Goal: Communication & Community: Answer question/provide support

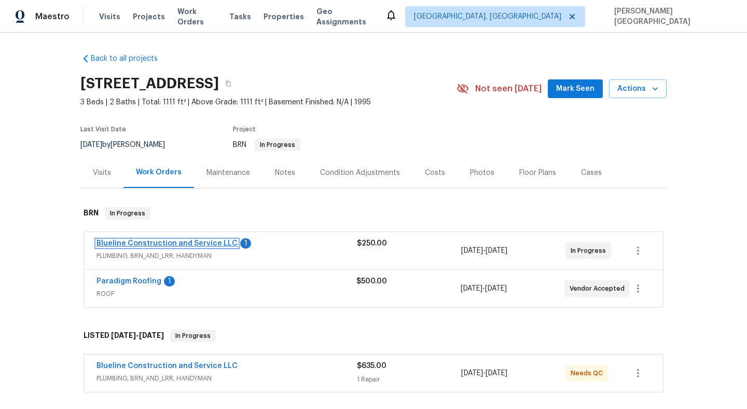
click at [174, 244] on link "Blueline Construction and Service LLC" at bounding box center [166, 243] width 141 height 7
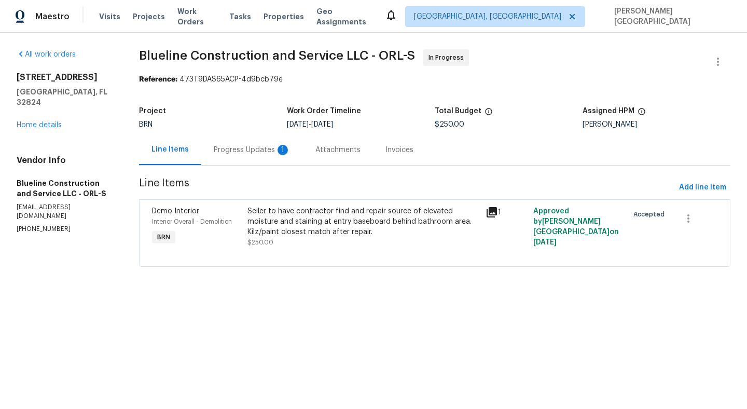
click at [252, 145] on div "Progress Updates 1" at bounding box center [252, 150] width 77 height 10
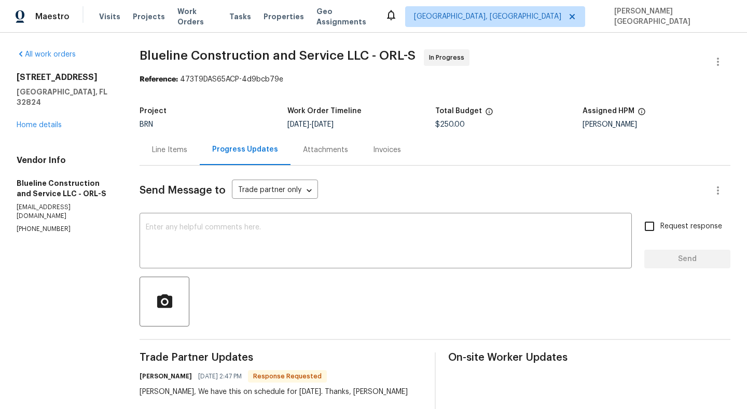
scroll to position [78, 0]
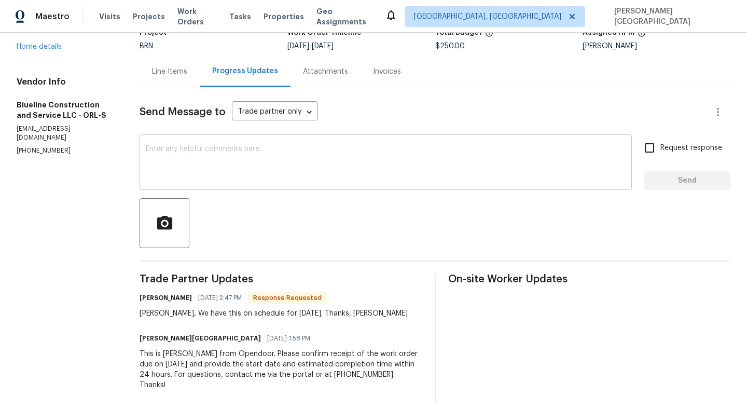
click at [176, 162] on textarea at bounding box center [386, 163] width 480 height 36
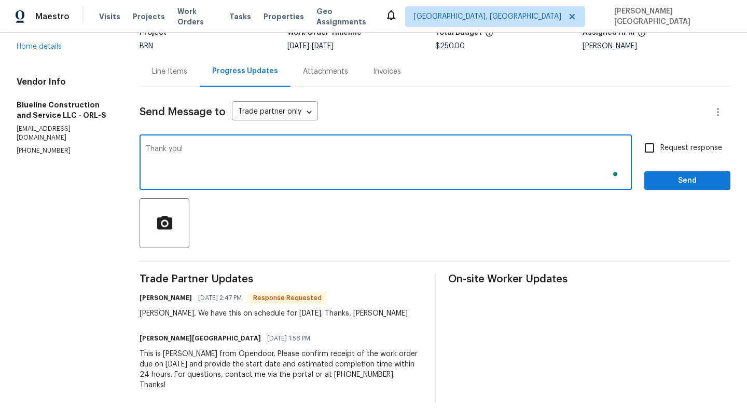
type textarea "Thank you!"
click at [658, 149] on input "Request response" at bounding box center [650, 148] width 22 height 22
checkbox input "true"
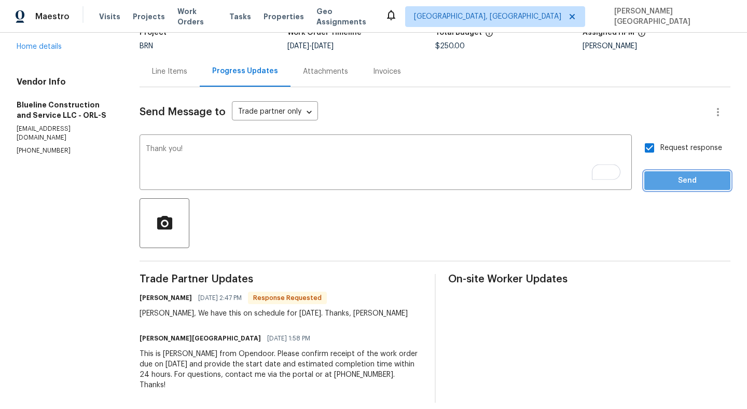
click at [670, 174] on span "Send" at bounding box center [688, 180] width 70 height 13
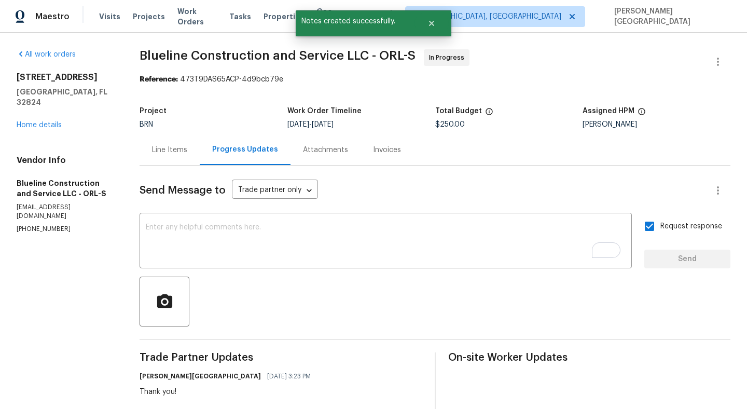
click at [159, 56] on span "Blueline Construction and Service LLC - ORL-S" at bounding box center [278, 55] width 276 height 12
click at [221, 56] on span "Blueline Construction and Service LLC - ORL-S" at bounding box center [278, 55] width 276 height 12
copy span "Blueline Construction"
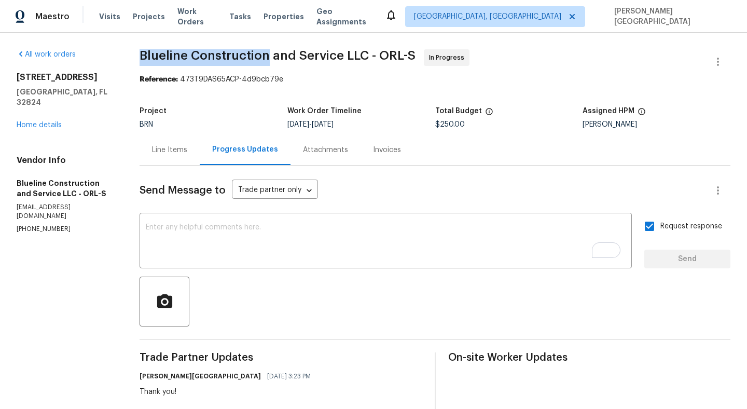
scroll to position [119, 0]
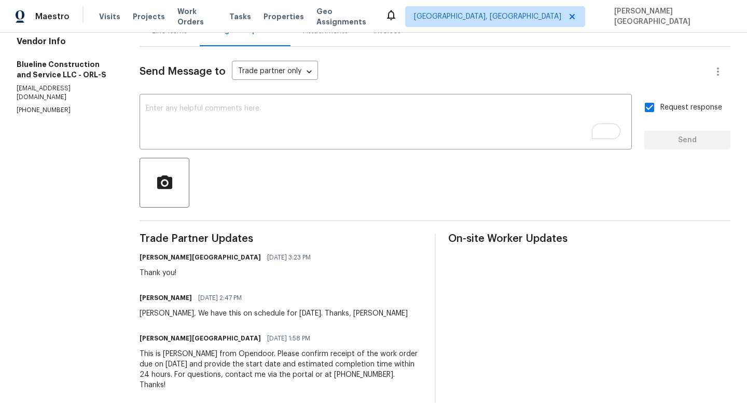
click at [245, 317] on div "Isabel, We have this on schedule for tomorrow. Thanks, Bart" at bounding box center [274, 313] width 268 height 10
drag, startPoint x: 245, startPoint y: 317, endPoint x: 268, endPoint y: 317, distance: 22.8
click at [246, 317] on div "Isabel, We have this on schedule for tomorrow. Thanks, Bart" at bounding box center [274, 313] width 268 height 10
click at [283, 317] on div "Isabel, We have this on schedule for tomorrow. Thanks, Bart" at bounding box center [274, 313] width 268 height 10
click at [233, 312] on div "Isabel, We have this on schedule for tomorrow. Thanks, Bart" at bounding box center [274, 313] width 268 height 10
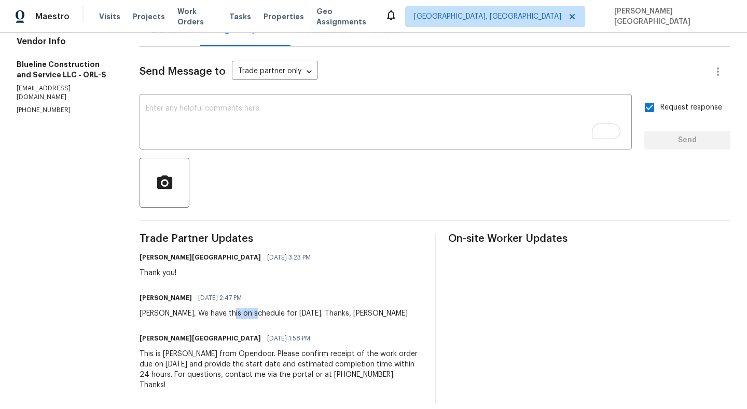
click at [233, 312] on div "Isabel, We have this on schedule for tomorrow. Thanks, Bart" at bounding box center [274, 313] width 268 height 10
click at [283, 314] on div "Isabel, We have this on schedule for tomorrow. Thanks, Bart" at bounding box center [274, 313] width 268 height 10
copy div "schedule for tomorrow"
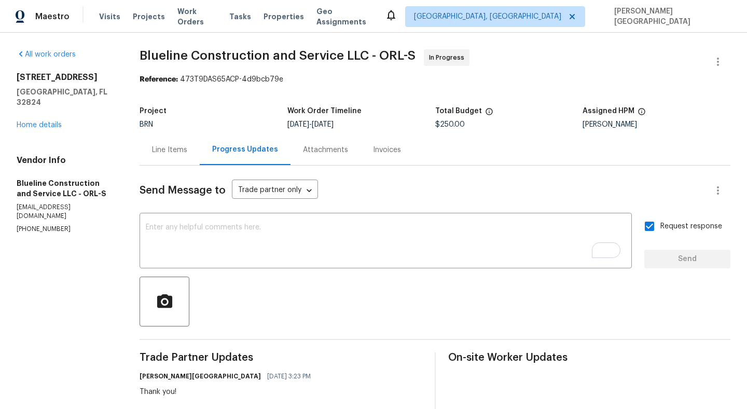
scroll to position [0, 0]
click at [35, 121] on link "Home details" at bounding box center [39, 124] width 45 height 7
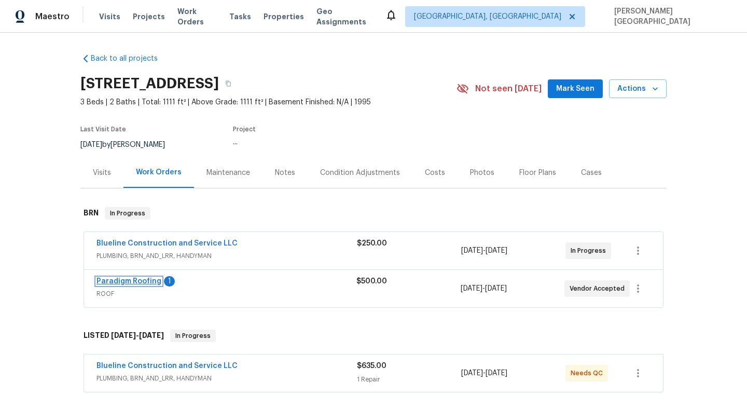
click at [149, 280] on link "Paradigm Roofing" at bounding box center [128, 281] width 65 height 7
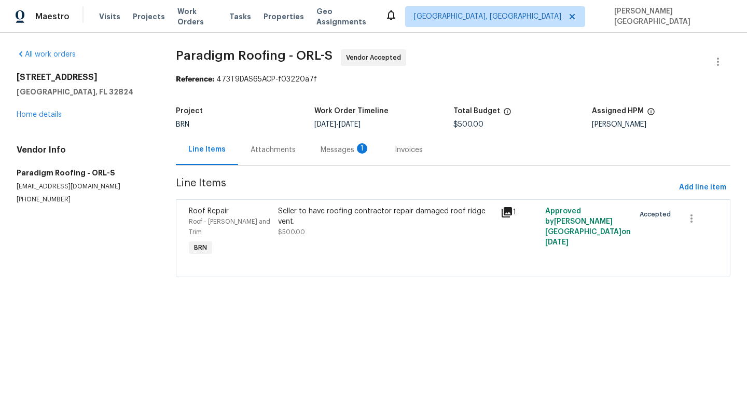
click at [255, 155] on div "Attachments" at bounding box center [273, 149] width 70 height 31
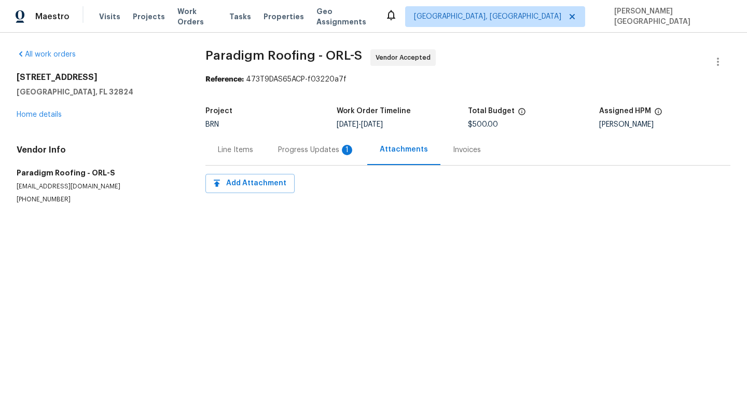
click at [317, 162] on div "Progress Updates 1" at bounding box center [317, 149] width 102 height 31
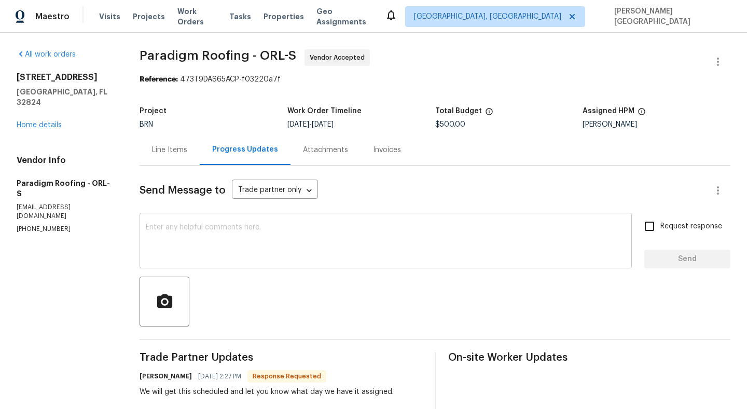
click at [222, 267] on div "x ​" at bounding box center [386, 241] width 492 height 53
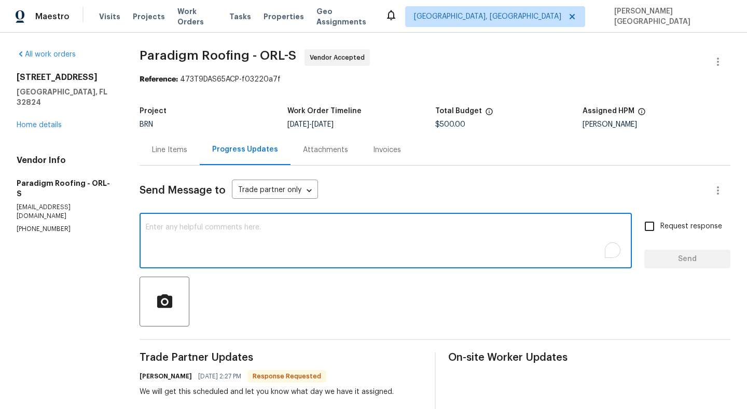
click at [220, 256] on textarea "To enrich screen reader interactions, please activate Accessibility in Grammarl…" at bounding box center [386, 242] width 480 height 36
type textarea "Okay, thank you!"
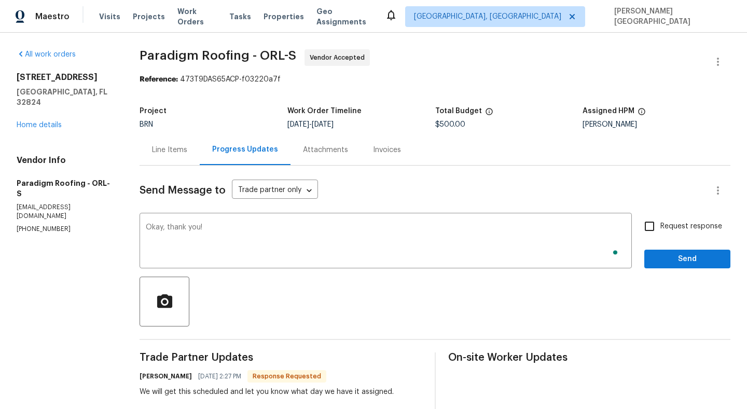
click at [667, 227] on span "Request response" at bounding box center [691, 226] width 62 height 11
click at [660, 227] on input "Request response" at bounding box center [650, 226] width 22 height 22
checkbox input "true"
click at [668, 255] on span "Send" at bounding box center [688, 259] width 70 height 13
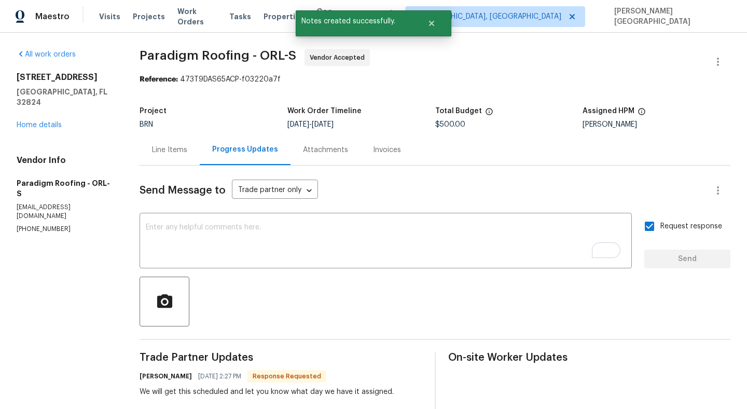
click at [167, 49] on span "Paradigm Roofing - ORL-S" at bounding box center [218, 55] width 157 height 12
click at [217, 56] on span "Paradigm Roofing - ORL-S" at bounding box center [218, 55] width 157 height 12
copy span "Paradigm Roofing"
